Goal: Information Seeking & Learning: Learn about a topic

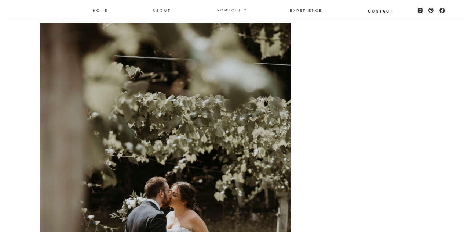
scroll to position [991, 0]
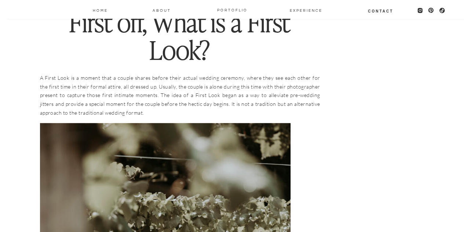
click at [124, 78] on p "A First Look is a moment that a couple shares before their actual wedding cerem…" at bounding box center [180, 95] width 281 height 44
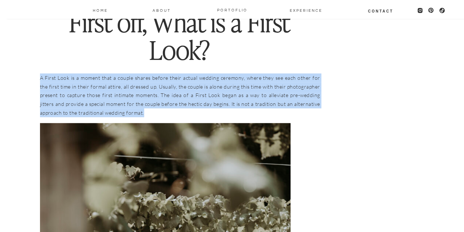
click at [124, 78] on p "A First Look is a moment that a couple shares before their actual wedding cerem…" at bounding box center [180, 95] width 281 height 44
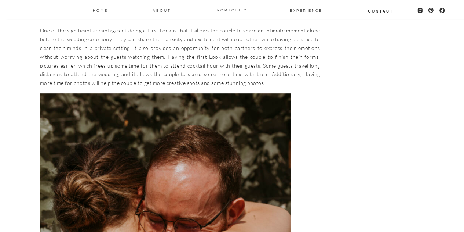
scroll to position [1527, 0]
click at [230, 67] on p "One of the significant advantages of doing a First Look is that it allows the c…" at bounding box center [180, 56] width 281 height 61
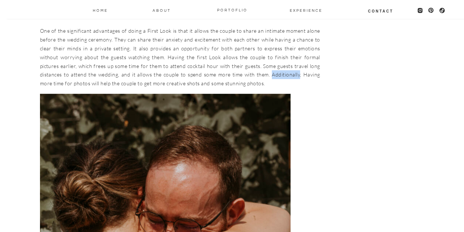
click at [230, 67] on p "One of the significant advantages of doing a First Look is that it allows the c…" at bounding box center [180, 56] width 281 height 61
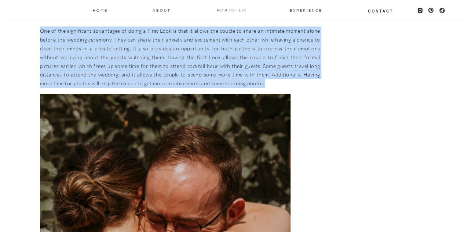
click at [230, 67] on p "One of the significant advantages of doing a First Look is that it allows the c…" at bounding box center [180, 56] width 281 height 61
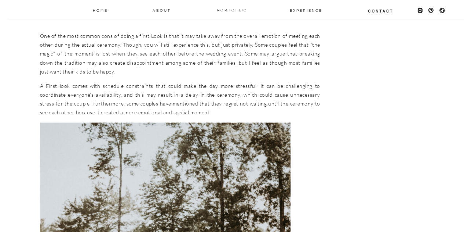
scroll to position [2029, 0]
click at [284, 41] on p "One of the most common cons of doing a first Look is that it may take away from…" at bounding box center [180, 53] width 281 height 44
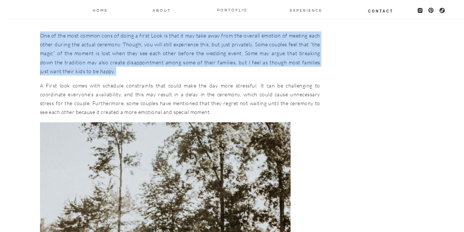
click at [284, 41] on p "One of the most common cons of doing a first Look is that it may take away from…" at bounding box center [180, 53] width 281 height 44
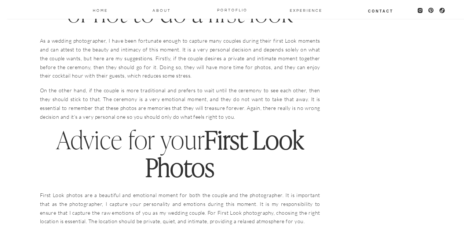
scroll to position [2554, 0]
click at [249, 90] on p "On the other hand, if the couple is more traditional and prefers to wait until …" at bounding box center [180, 102] width 281 height 35
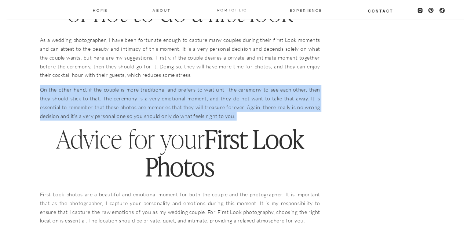
click at [249, 90] on p "On the other hand, if the couple is more traditional and prefers to wait until …" at bounding box center [180, 102] width 281 height 35
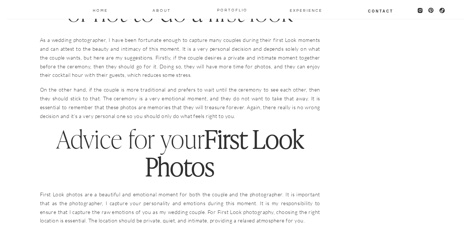
click at [302, 45] on p "As a wedding photographer, I have been fortunate enough to capture many couples…" at bounding box center [180, 58] width 281 height 44
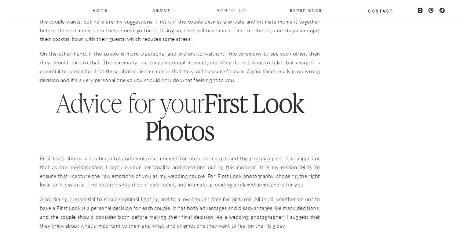
scroll to position [2592, 0]
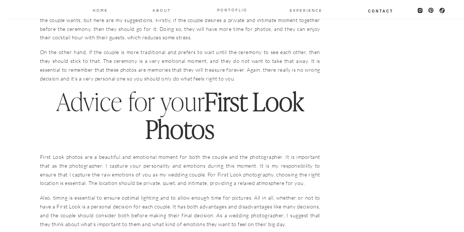
click at [239, 48] on p "On the other hand, if the couple is more traditional and prefers to wait until …" at bounding box center [180, 65] width 281 height 35
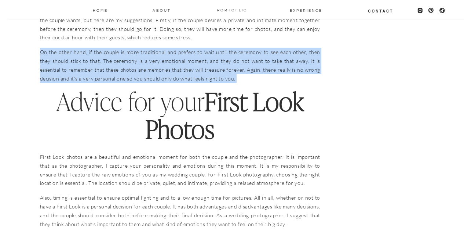
click at [239, 48] on p "On the other hand, if the couple is more traditional and prefers to wait until …" at bounding box center [180, 65] width 281 height 35
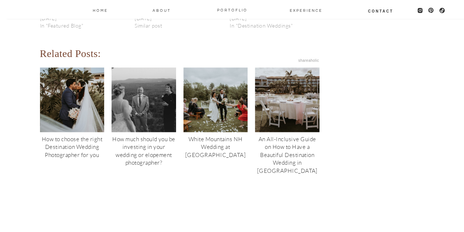
scroll to position [3350, 0]
